Goal: Information Seeking & Learning: Learn about a topic

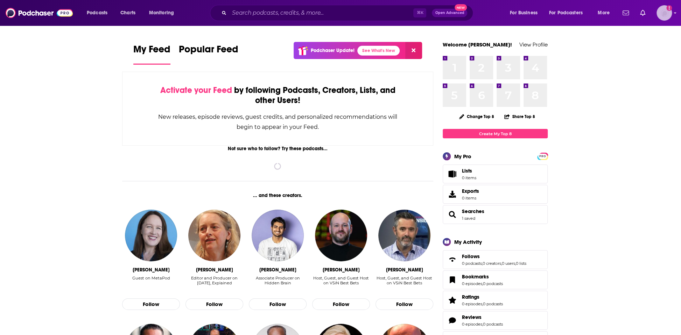
click at [666, 11] on img "Logged in as canningRWJ" at bounding box center [663, 12] width 15 height 15
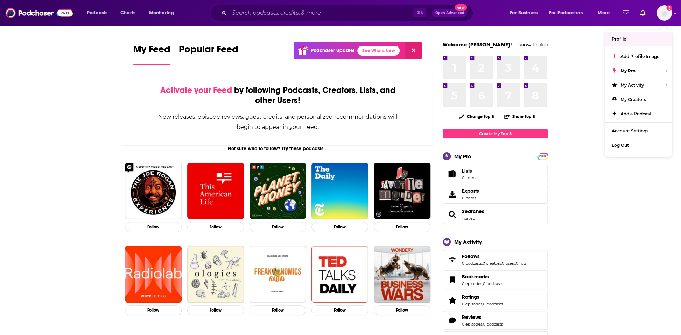
click at [247, 52] on div "My Feed Popular Feed Podchaser Update! See What's New" at bounding box center [277, 54] width 288 height 24
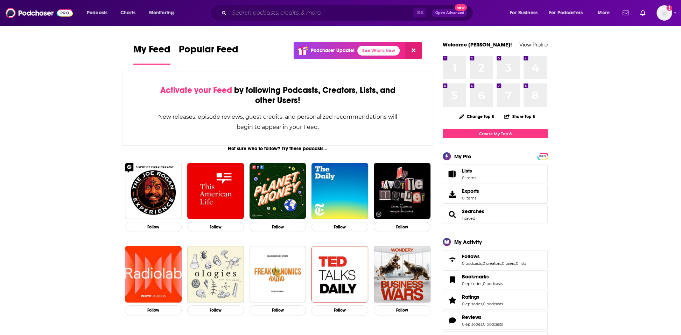
click at [298, 16] on input "Search podcasts, credits, & more..." at bounding box center [321, 12] width 184 height 11
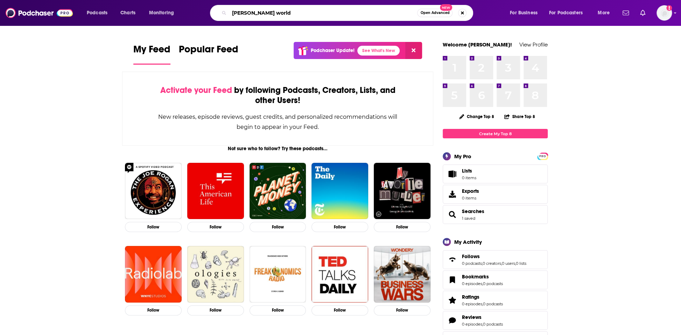
type input "[PERSON_NAME] world"
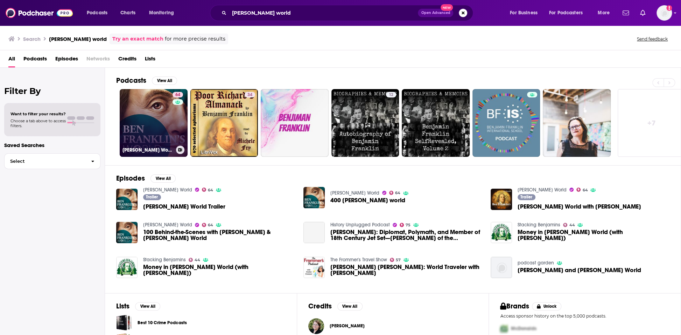
click at [153, 120] on link "64 [PERSON_NAME] World" at bounding box center [154, 123] width 68 height 68
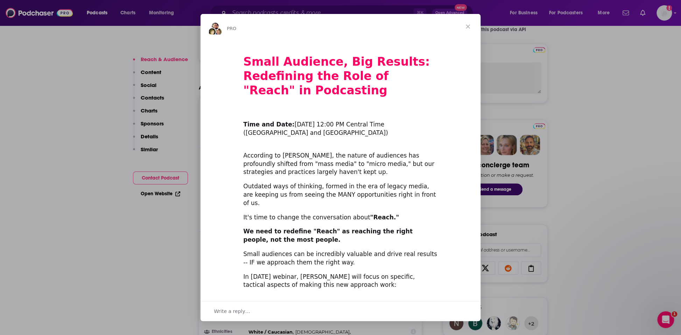
click at [469, 25] on span "Close" at bounding box center [467, 26] width 25 height 25
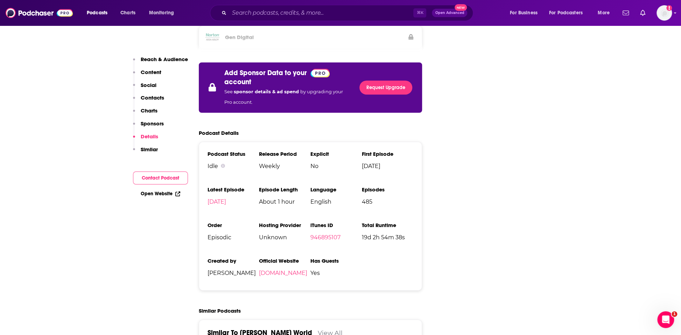
scroll to position [1214, 0]
click at [286, 270] on link "[DOMAIN_NAME]" at bounding box center [283, 273] width 48 height 7
click at [151, 151] on p "Similar" at bounding box center [149, 149] width 17 height 7
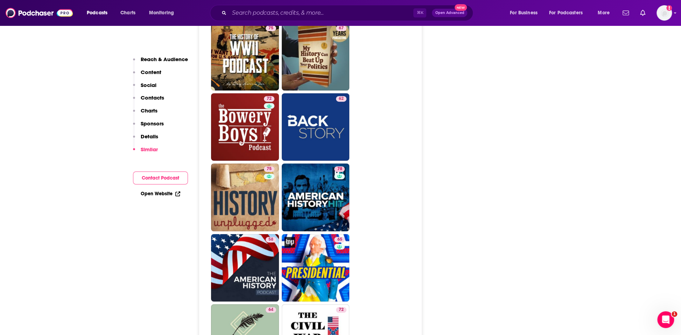
scroll to position [1820, 0]
